Goal: Task Accomplishment & Management: Manage account settings

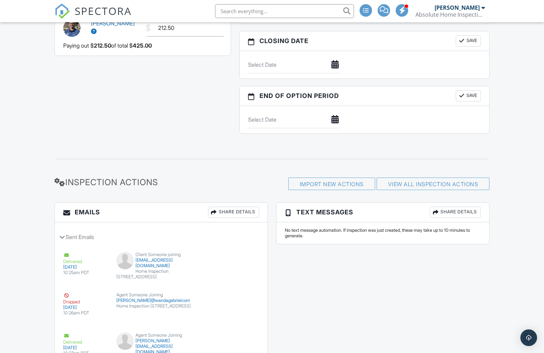
scroll to position [646, 0]
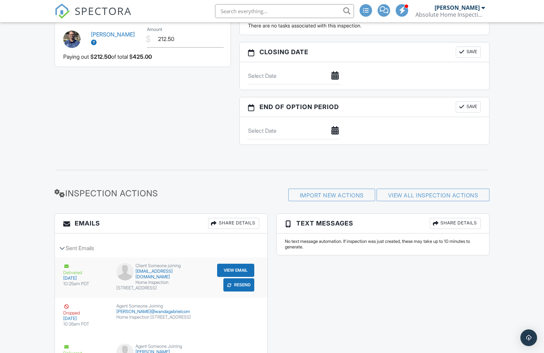
click at [158, 273] on div "[EMAIL_ADDRESS][DOMAIN_NAME]" at bounding box center [161, 273] width 90 height 11
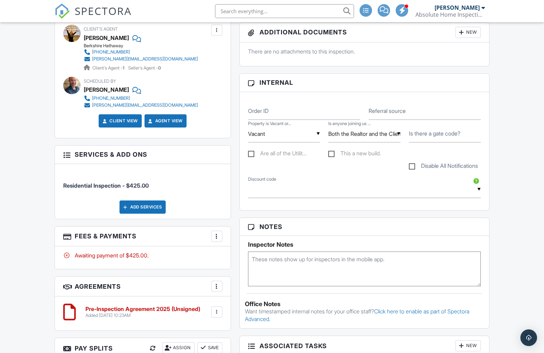
scroll to position [649, 0]
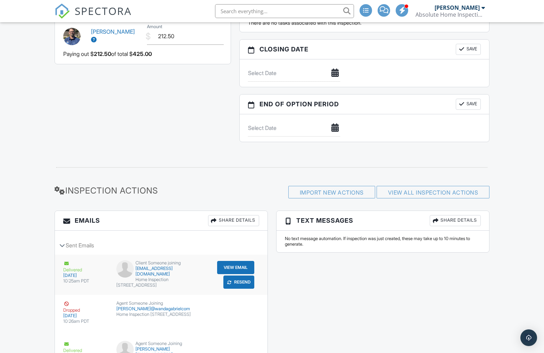
click at [231, 269] on button "View Email" at bounding box center [235, 267] width 37 height 13
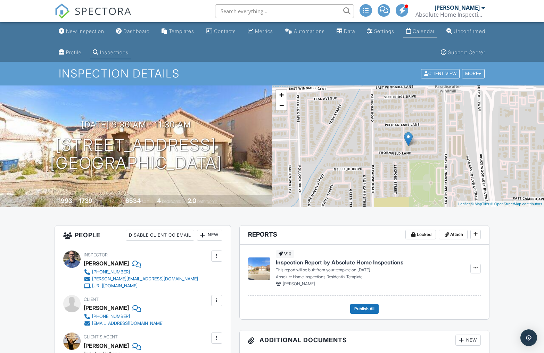
click at [434, 34] on div "Calendar" at bounding box center [424, 31] width 22 height 6
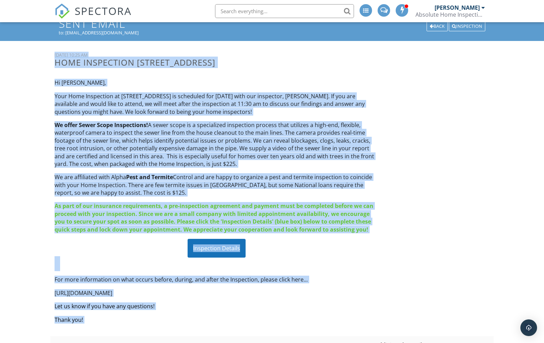
scroll to position [70, 0]
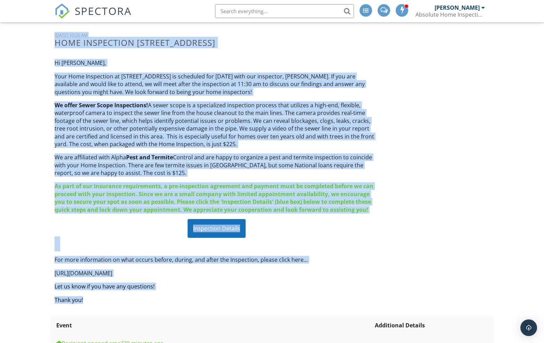
drag, startPoint x: 48, startPoint y: 100, endPoint x: 255, endPoint y: 194, distance: 227.2
copy div "69 Loremipsu, 0947 47:87 DO Sita Consectetu 8985 Adipiscinge Sed, Doe Tempo, IN…"
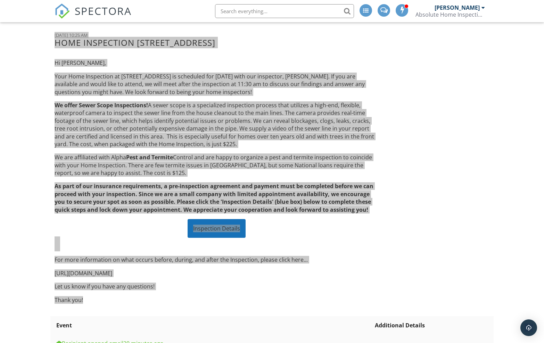
scroll to position [0, 0]
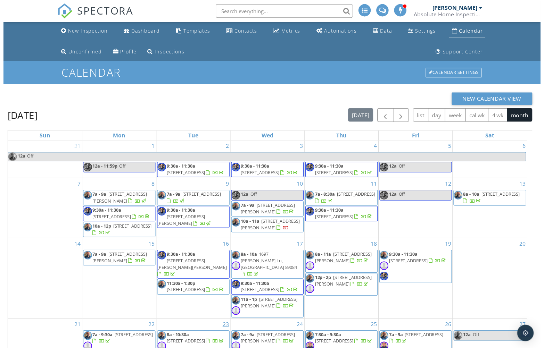
scroll to position [114, 0]
